Goal: Check status: Check status

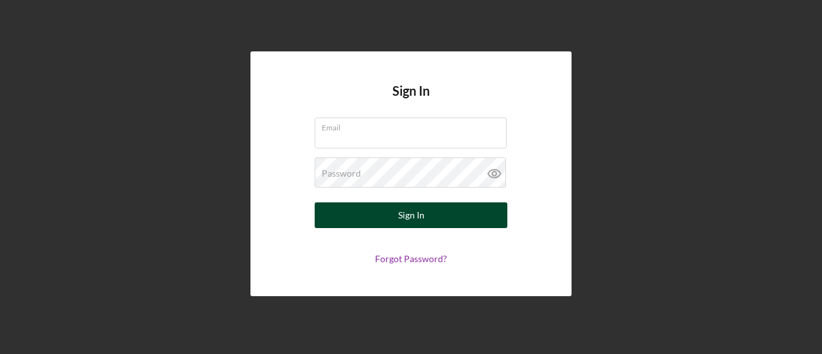
type input "[EMAIL_ADDRESS][DOMAIN_NAME]"
click at [385, 218] on button "Sign In" at bounding box center [411, 215] width 193 height 26
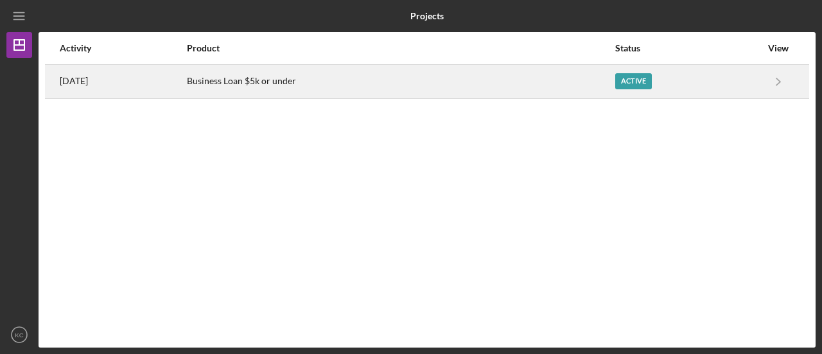
click at [261, 79] on div "Business Loan $5k or under" at bounding box center [400, 82] width 427 height 32
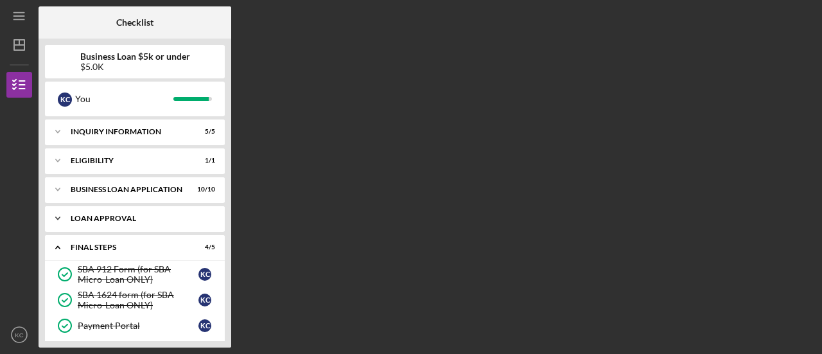
scroll to position [88, 0]
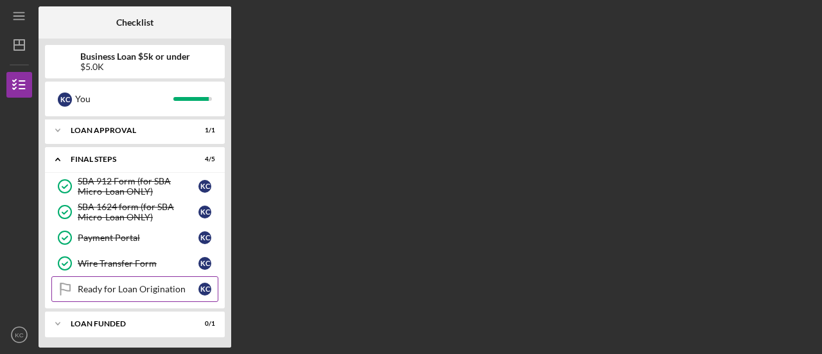
click at [122, 295] on link "Ready for Loan Origination Ready for Loan Origination K C" at bounding box center [134, 289] width 167 height 26
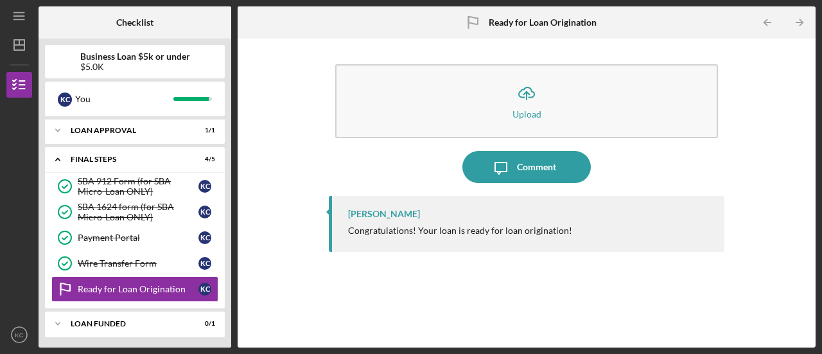
click at [477, 233] on div "Congratulations! Your loan is ready for loan origination!" at bounding box center [460, 230] width 224 height 10
click at [57, 155] on icon "Icon/Expander" at bounding box center [58, 159] width 26 height 26
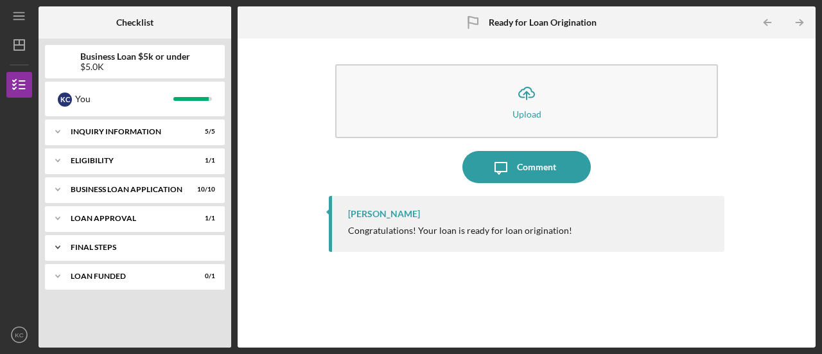
click at [148, 243] on div "Final Steps" at bounding box center [140, 247] width 138 height 8
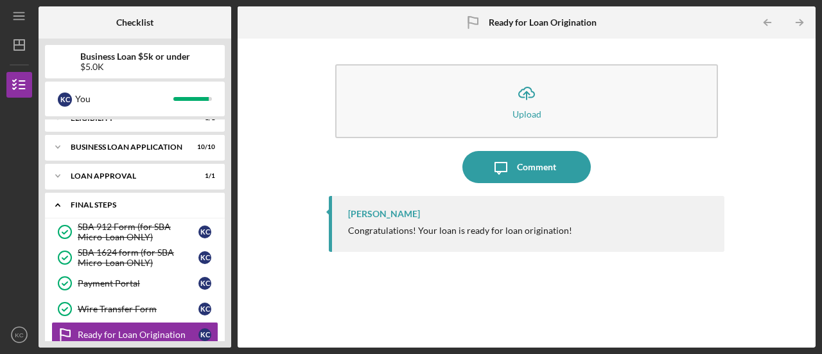
scroll to position [88, 0]
